Goal: Task Accomplishment & Management: Complete application form

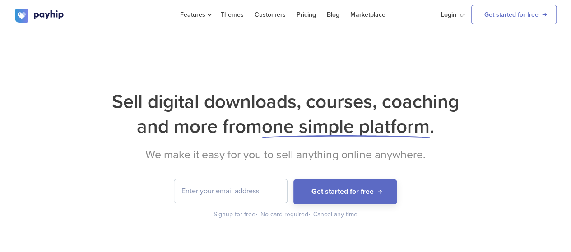
click at [247, 192] on input "email" at bounding box center [230, 191] width 113 height 23
type input "ibraheemtcs@gmail.com"
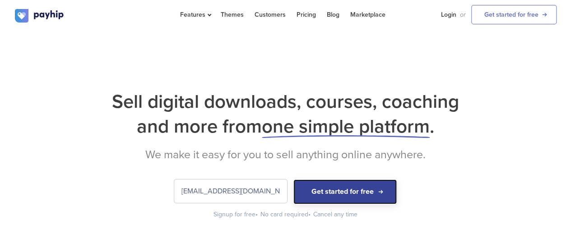
click at [379, 193] on button "Get started for free" at bounding box center [344, 192] width 103 height 25
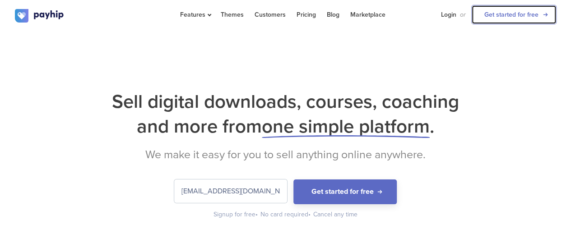
click at [500, 9] on link "Get started for free" at bounding box center [513, 14] width 85 height 19
